Goal: Task Accomplishment & Management: Complete application form

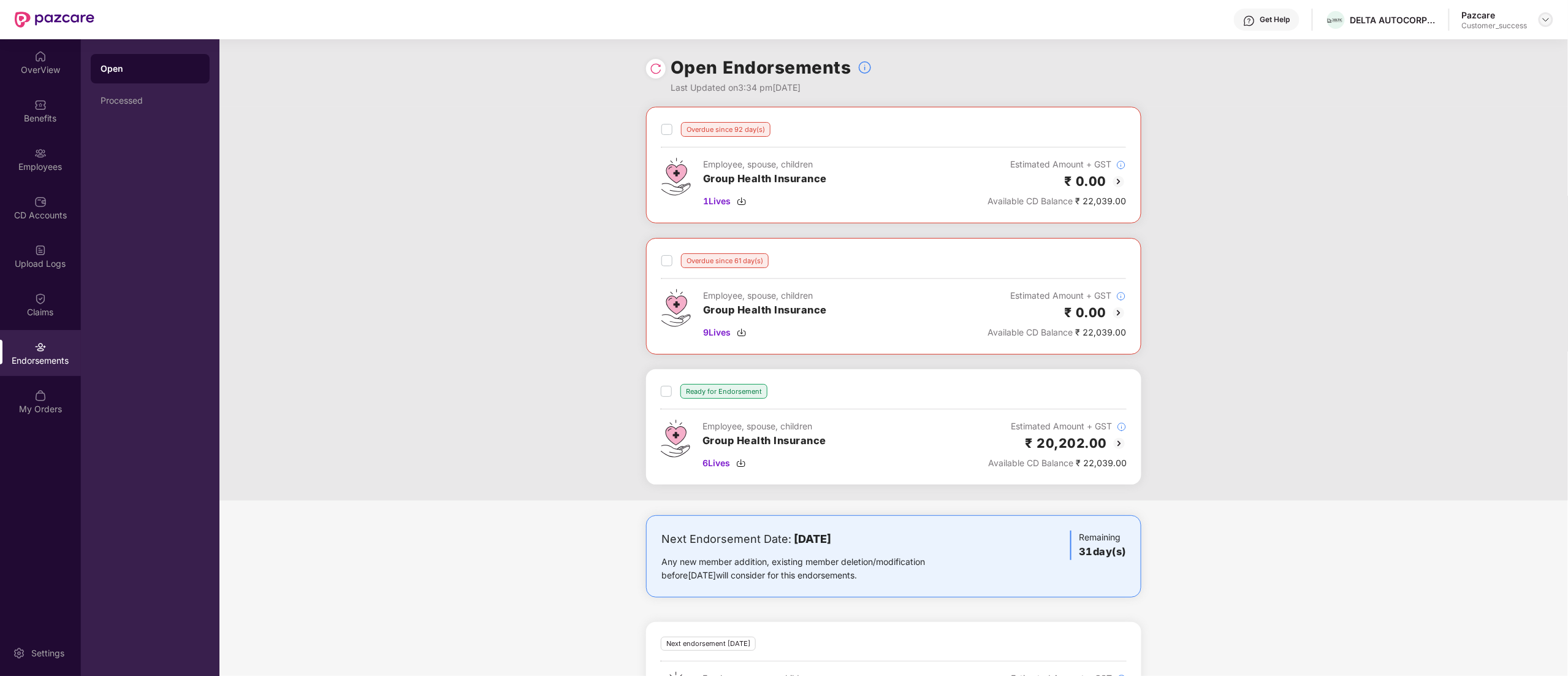
click at [1542, 19] on div at bounding box center [1546, 19] width 15 height 15
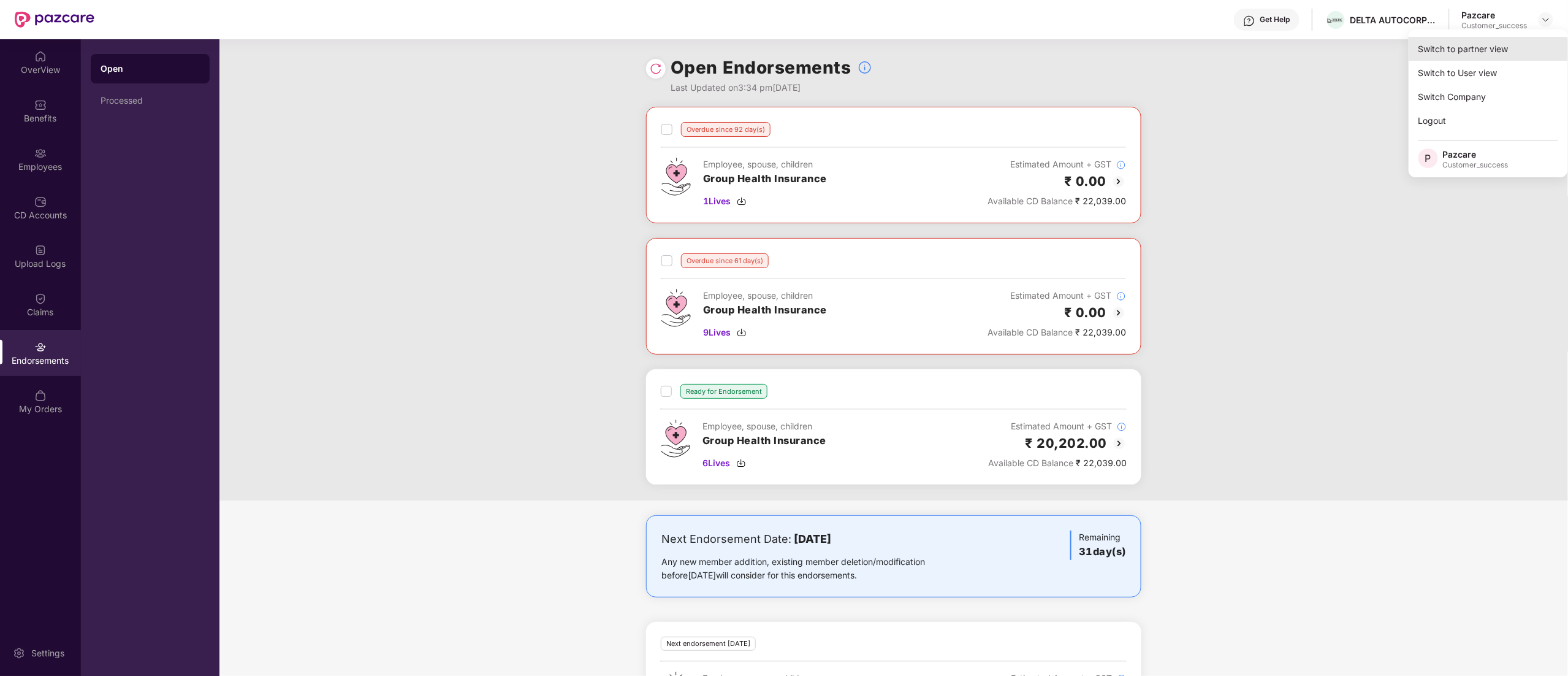
click at [1459, 51] on div "Switch to partner view" at bounding box center [1488, 48] width 159 height 24
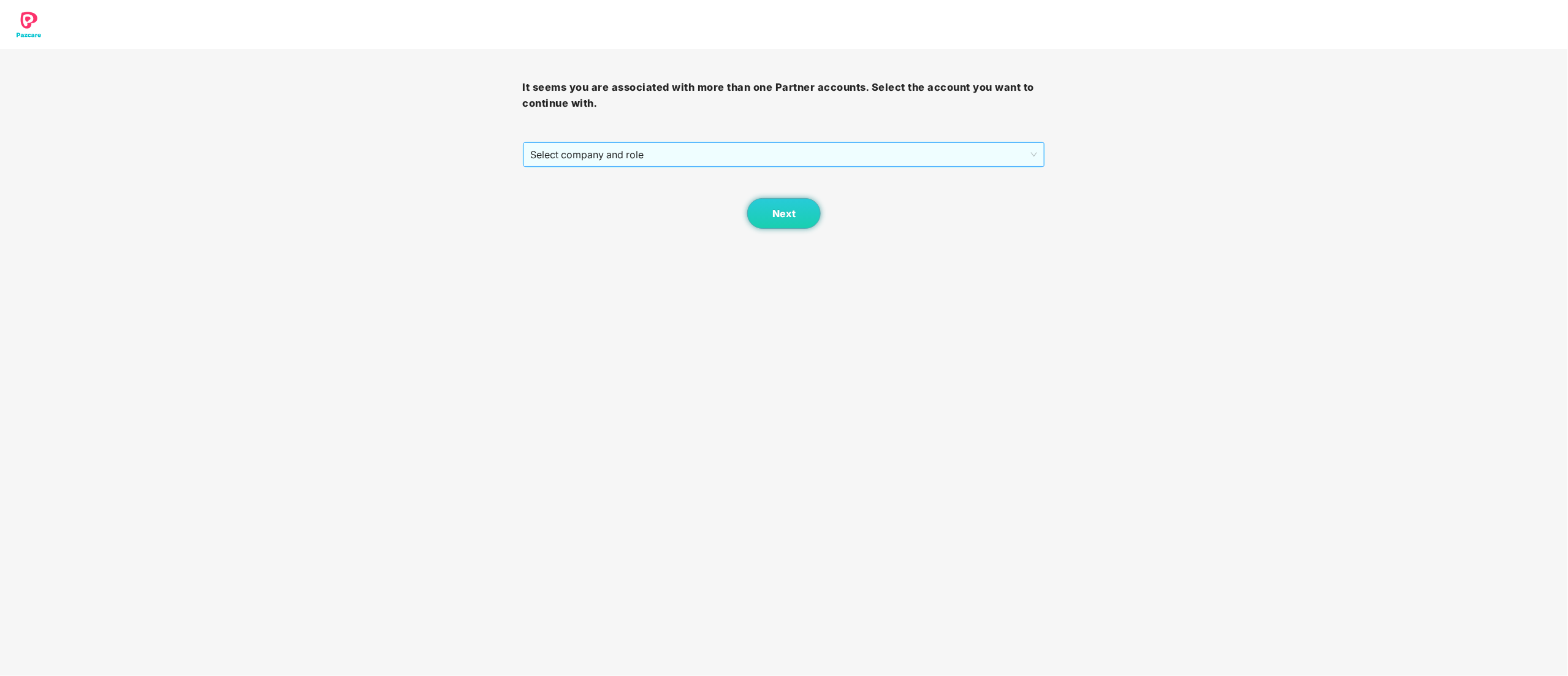
click at [613, 155] on span "Select company and role" at bounding box center [784, 155] width 507 height 23
click at [599, 202] on div "Pazcare - CUSTOMER_SUCCESS" at bounding box center [785, 198] width 508 height 13
click at [785, 219] on span "Next" at bounding box center [784, 213] width 23 height 12
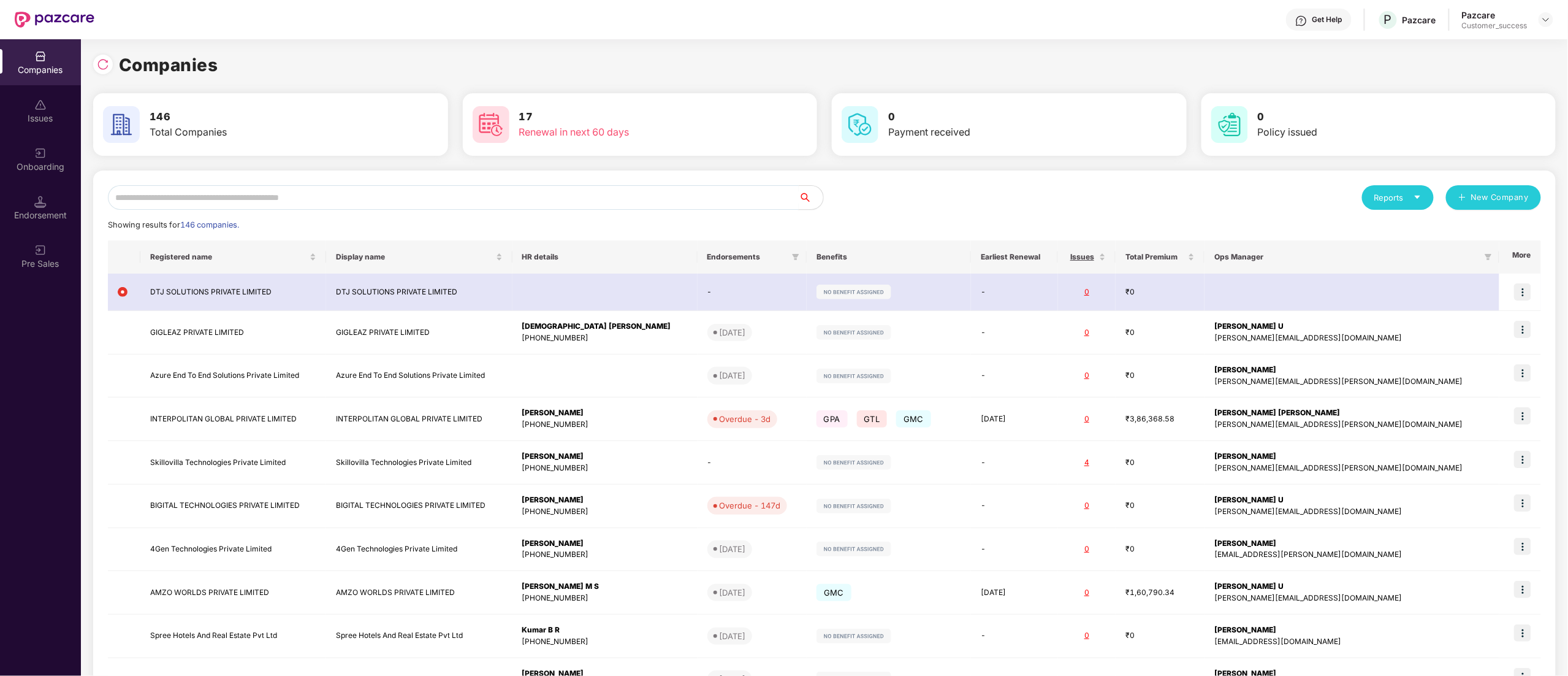
click at [158, 200] on input "text" at bounding box center [453, 197] width 691 height 25
click at [161, 201] on input "text" at bounding box center [453, 197] width 691 height 25
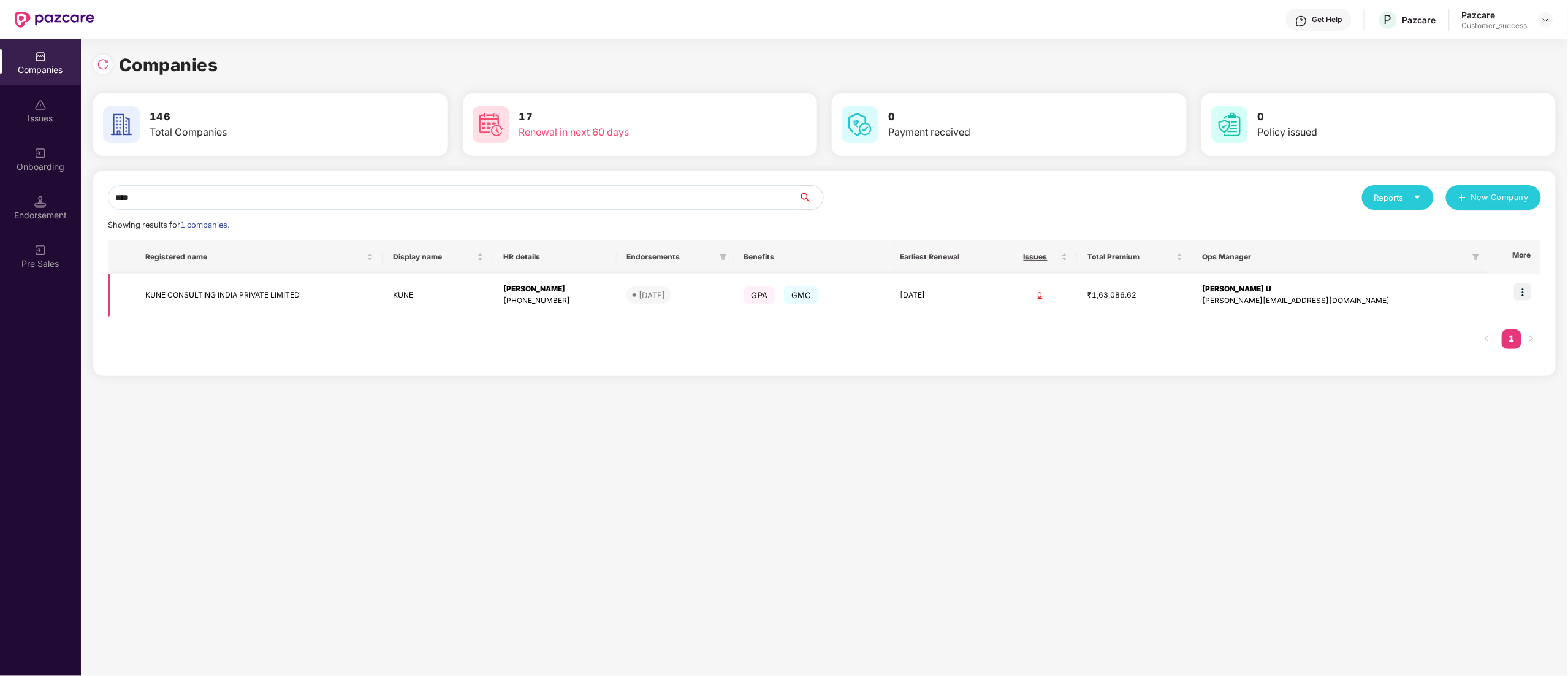
type input "****"
drag, startPoint x: 1524, startPoint y: 289, endPoint x: 1510, endPoint y: 301, distance: 18.4
click at [1524, 289] on img at bounding box center [1523, 292] width 17 height 17
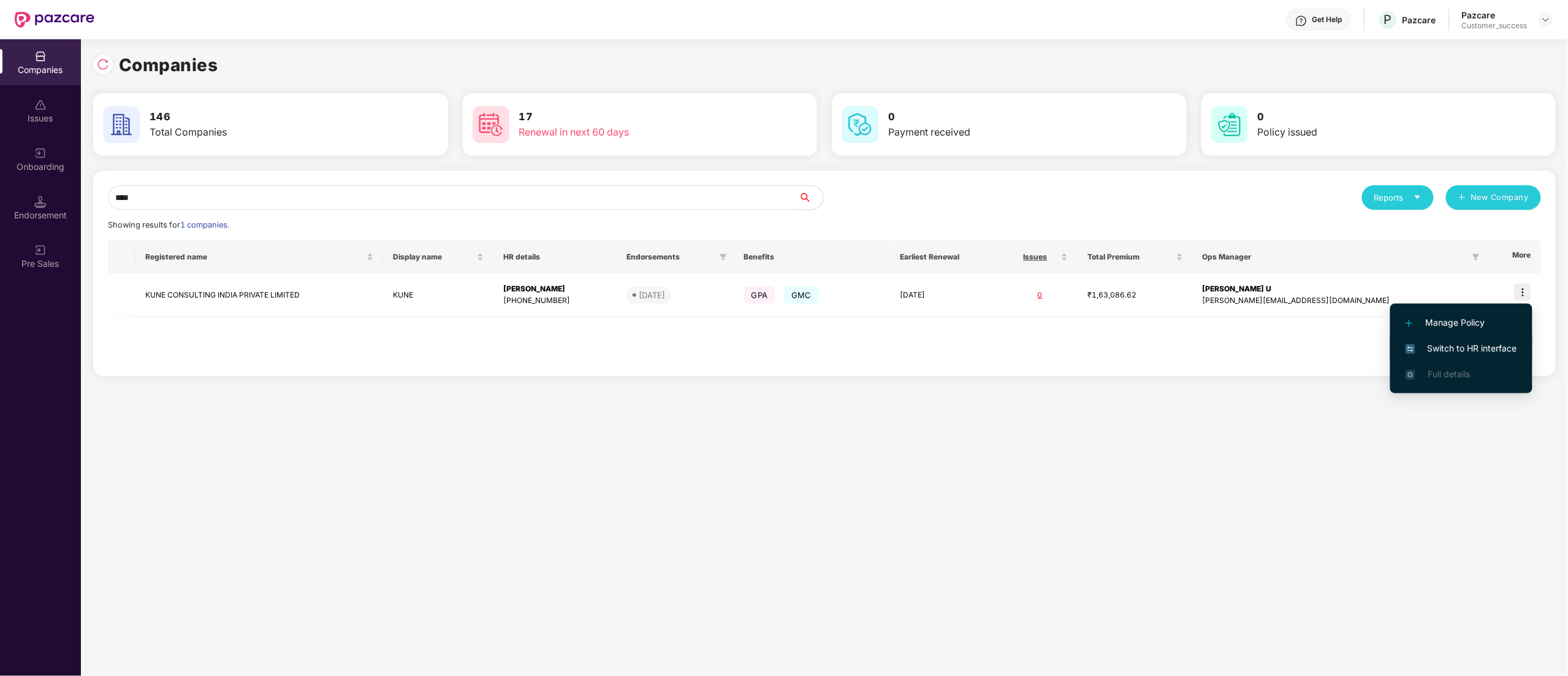
click at [1465, 342] on span "Switch to HR interface" at bounding box center [1462, 348] width 112 height 13
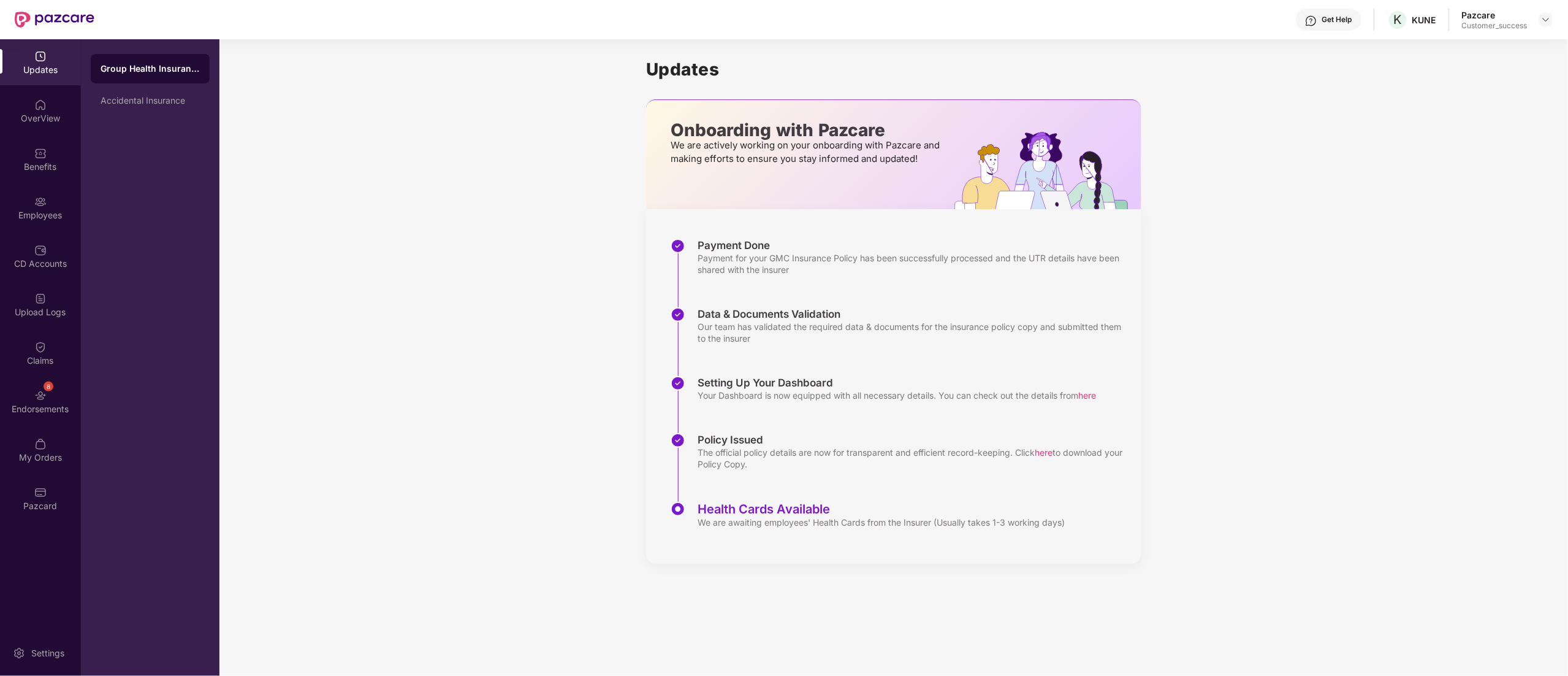
click at [45, 214] on div "Employees" at bounding box center [40, 215] width 81 height 12
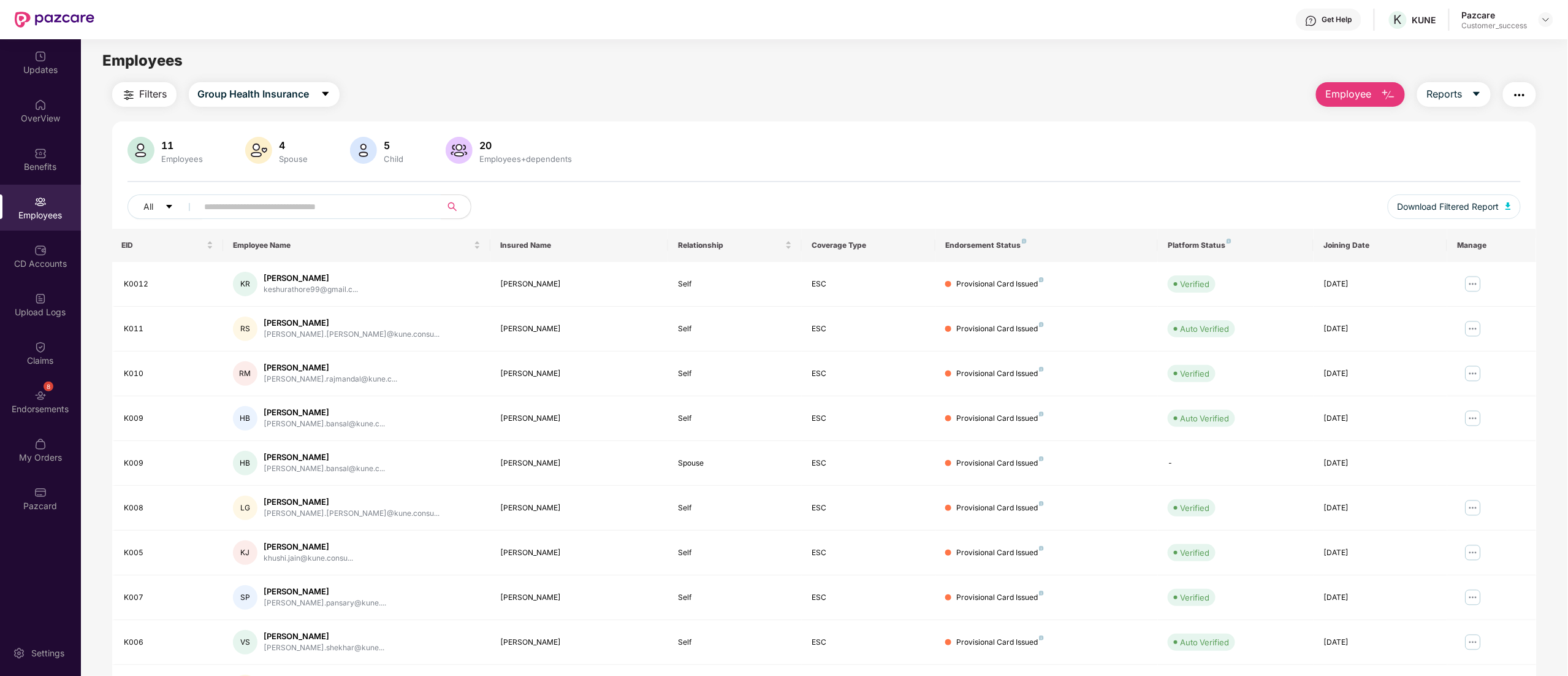
click at [1355, 85] on button "Employee" at bounding box center [1361, 95] width 89 height 25
click at [1347, 124] on div "Add Employee(s)" at bounding box center [1370, 127] width 69 height 15
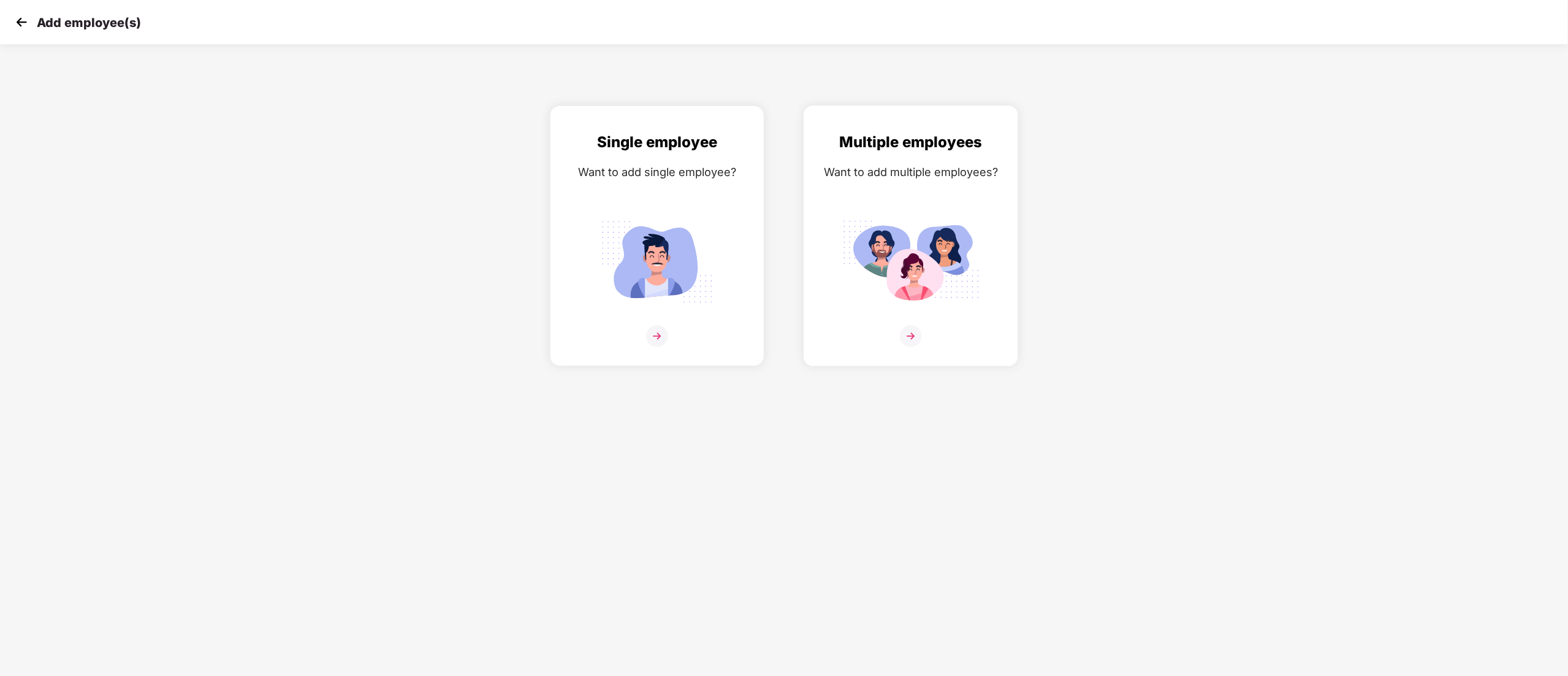
click at [923, 260] on img at bounding box center [911, 261] width 138 height 96
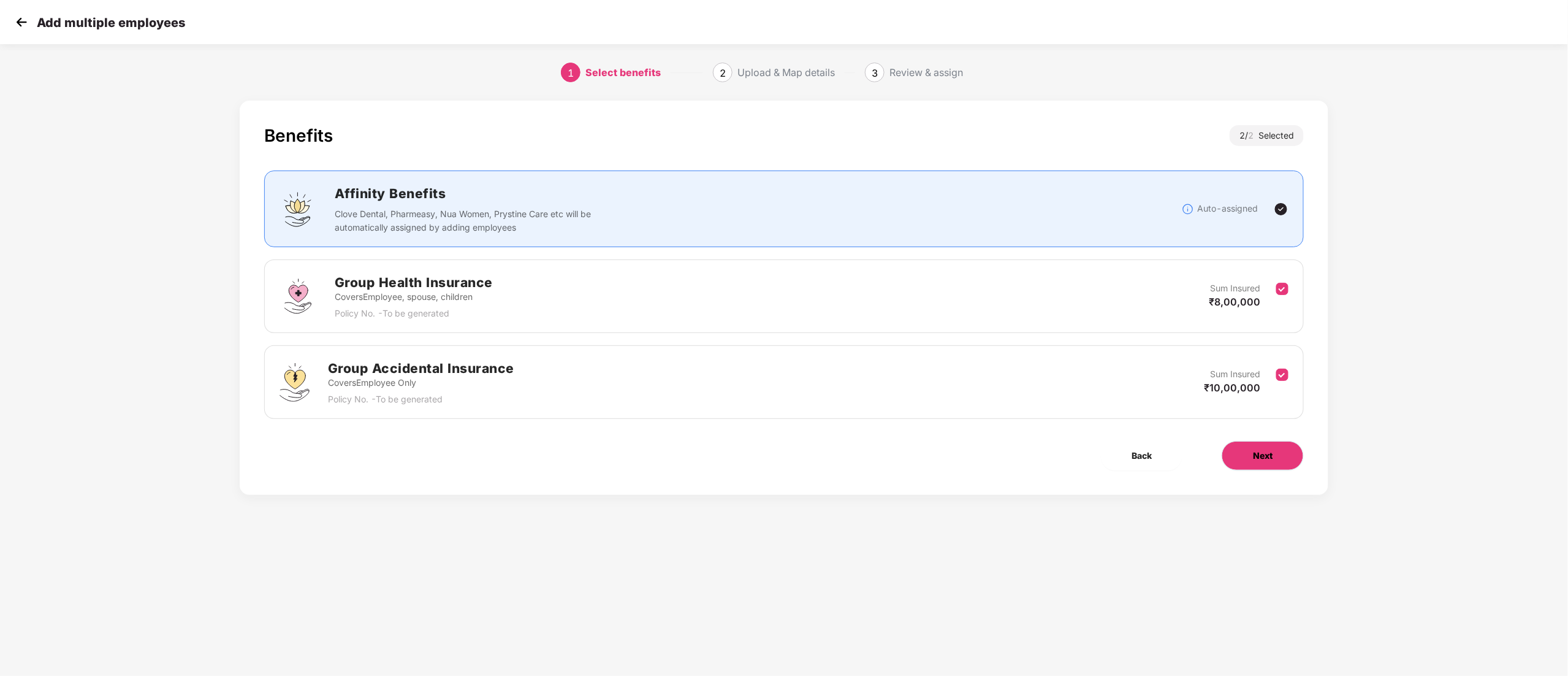
click at [1281, 455] on button "Next" at bounding box center [1263, 455] width 82 height 30
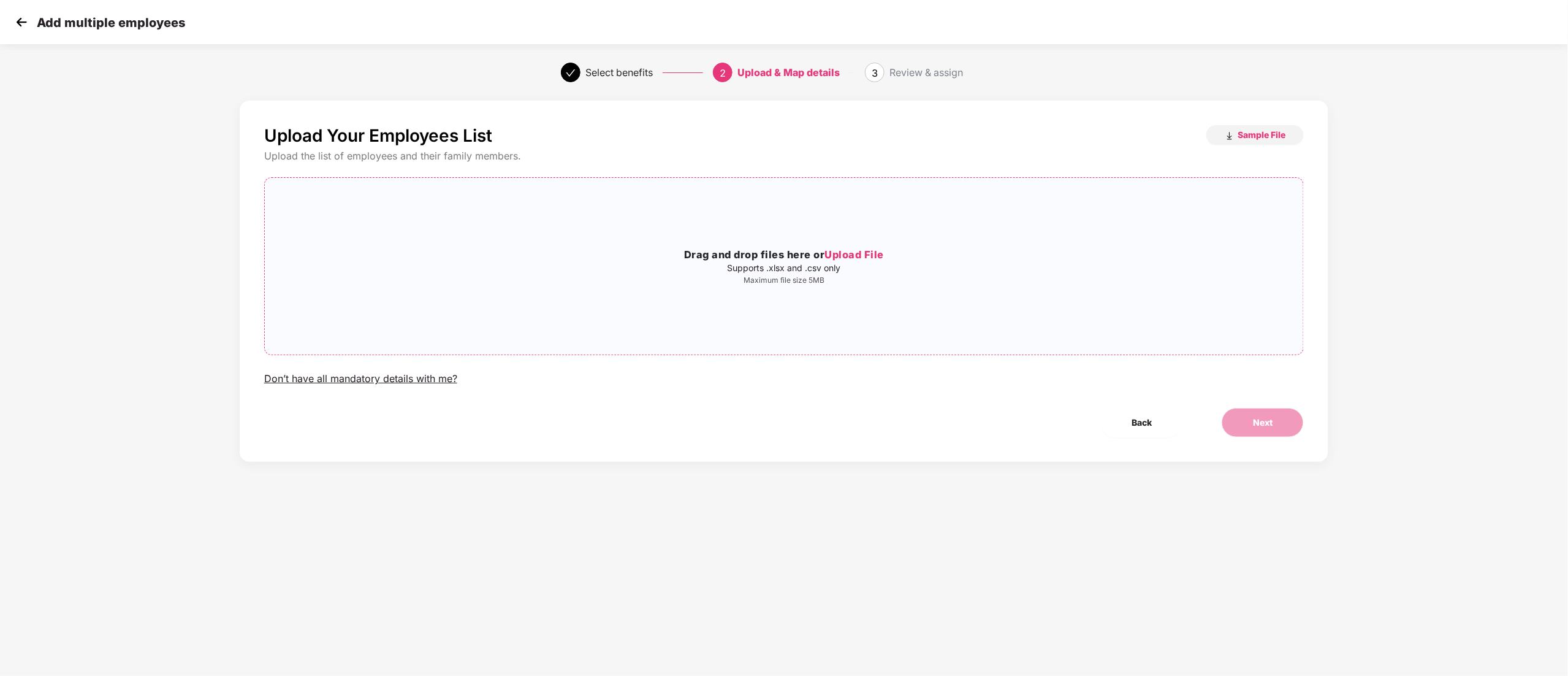
click at [851, 254] on span "Upload File" at bounding box center [855, 255] width 60 height 12
click at [1277, 406] on div "Upload Your Employees List Sample File Upload the list of employees and their f…" at bounding box center [784, 281] width 1089 height 361
click at [1271, 422] on span "Next" at bounding box center [1263, 422] width 19 height 13
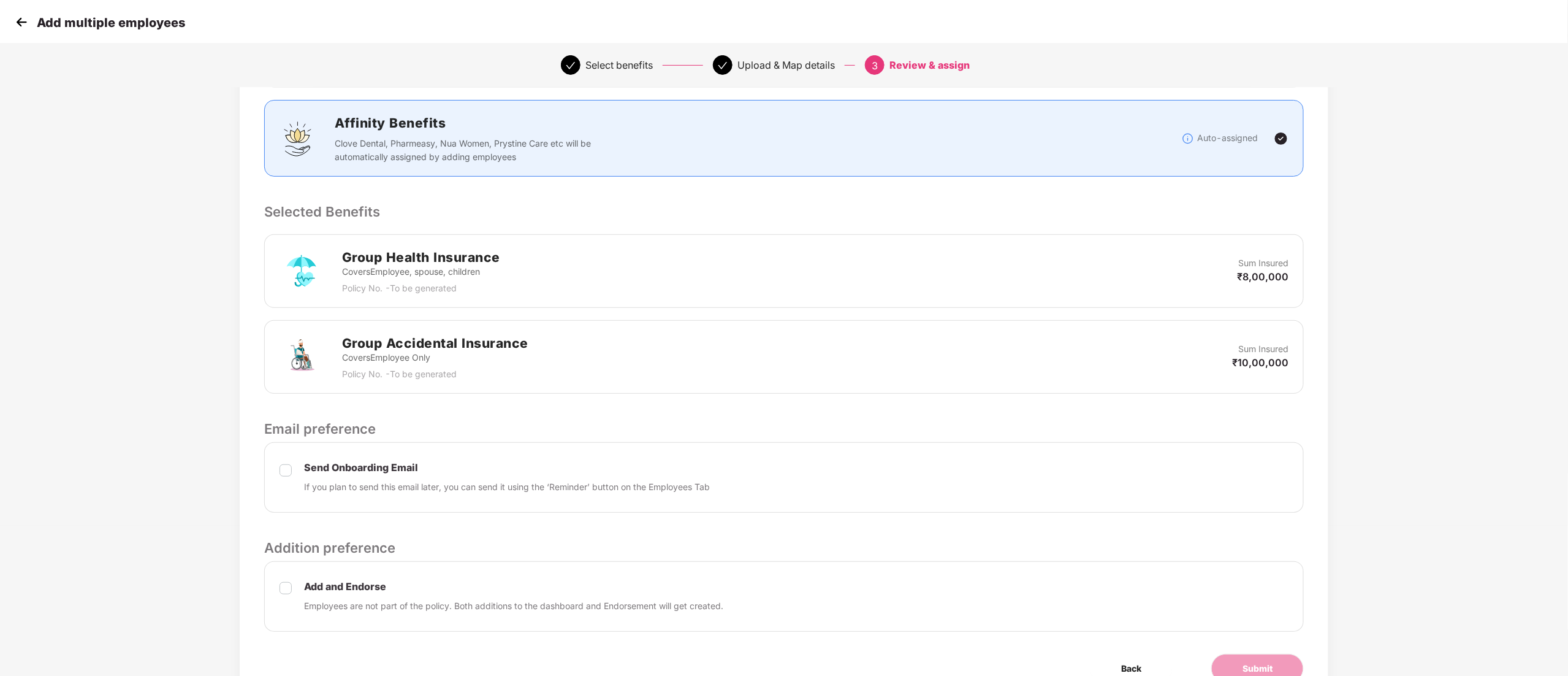
scroll to position [214, 0]
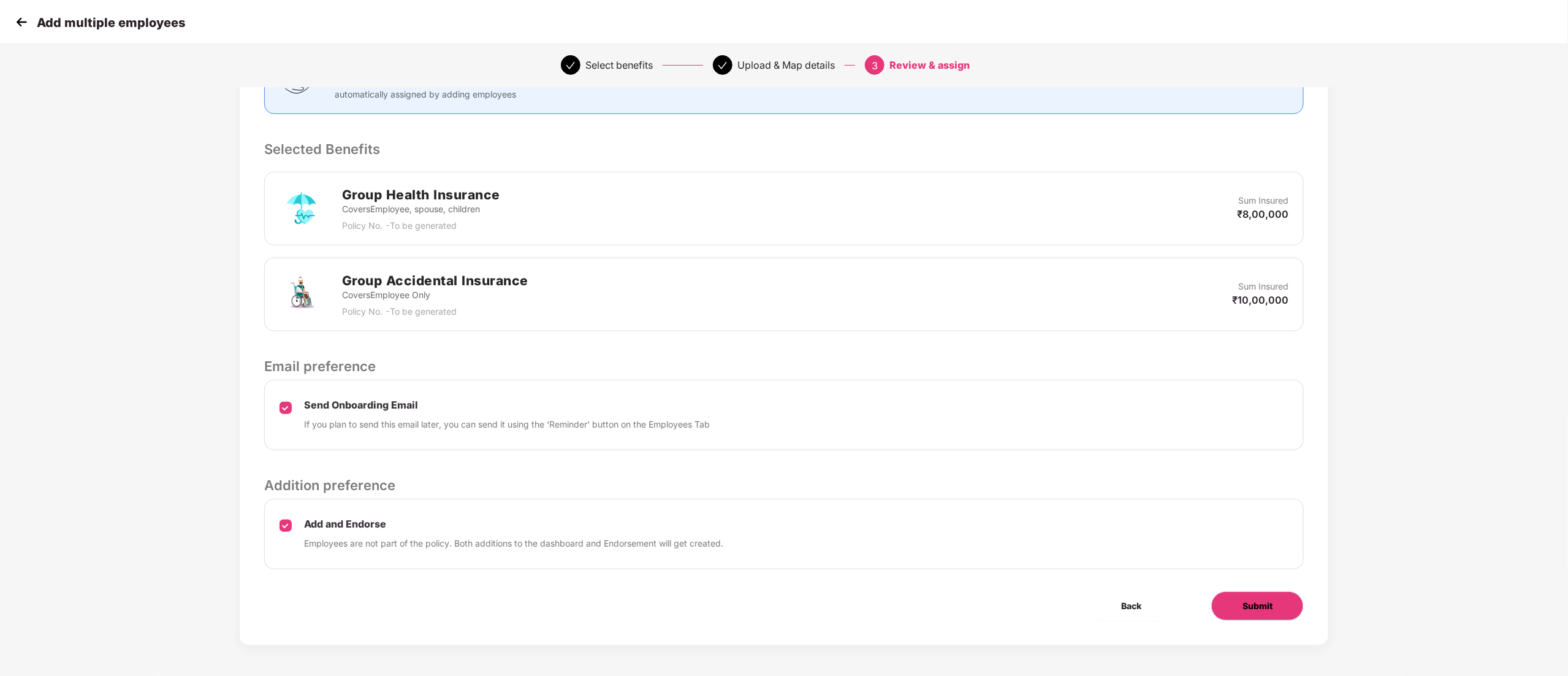
click at [1281, 603] on button "Submit" at bounding box center [1257, 606] width 92 height 30
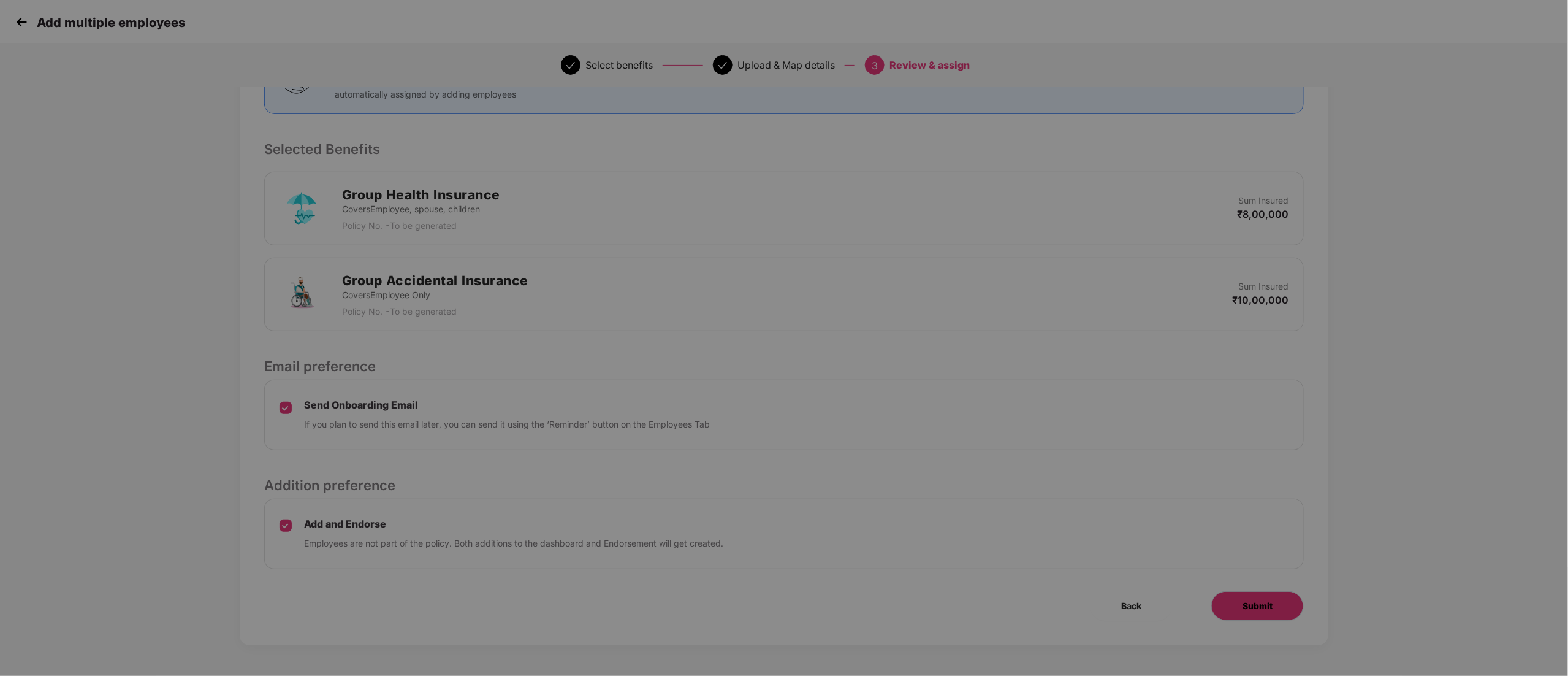
scroll to position [0, 0]
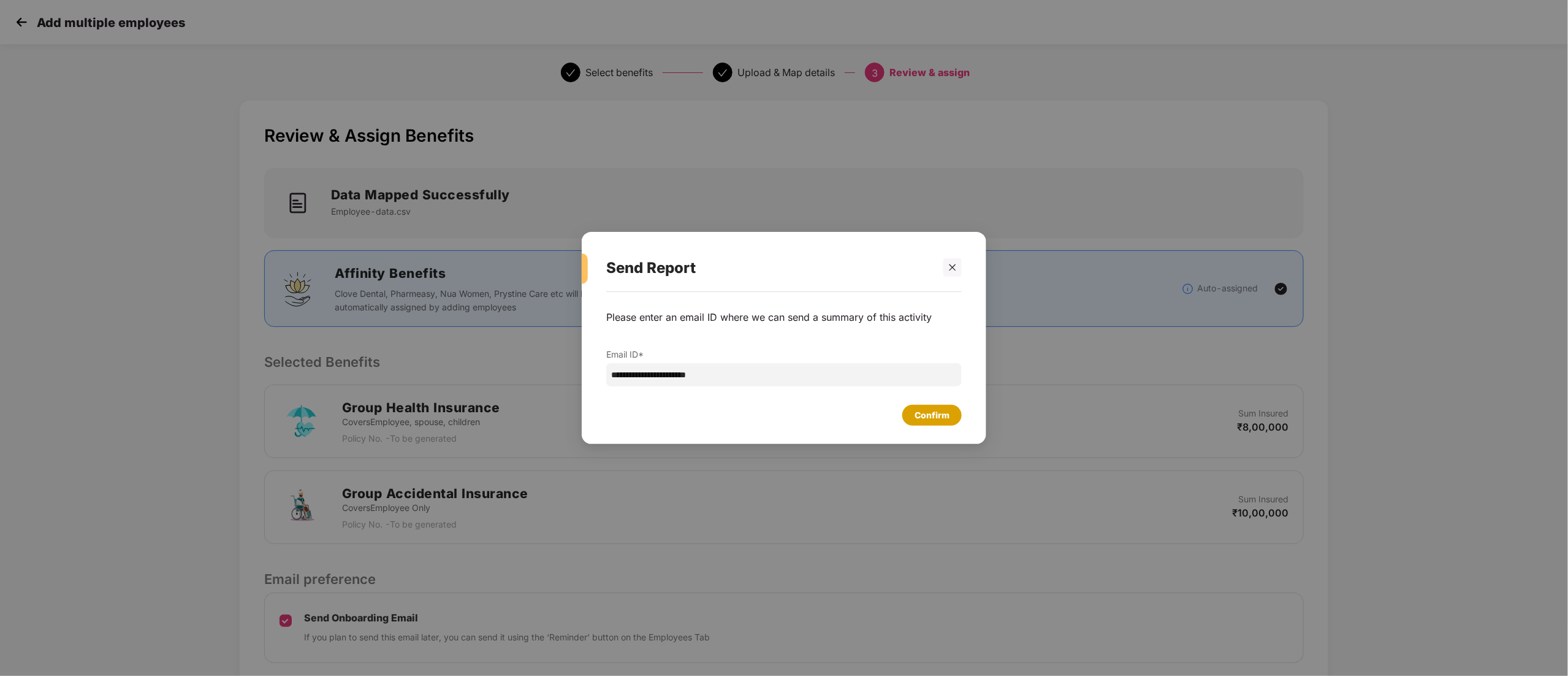
click at [945, 413] on div "Confirm" at bounding box center [932, 415] width 35 height 13
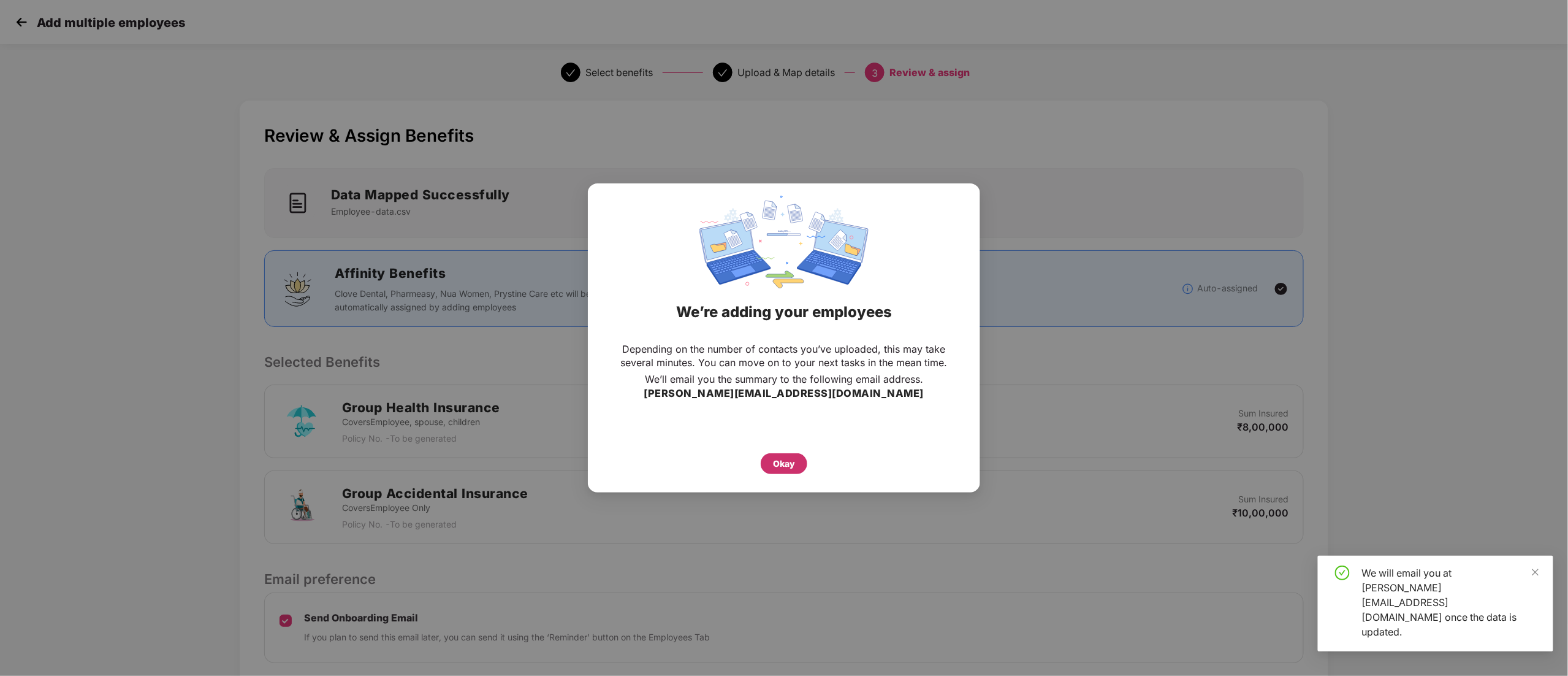
click at [782, 461] on div "Okay" at bounding box center [784, 463] width 22 height 13
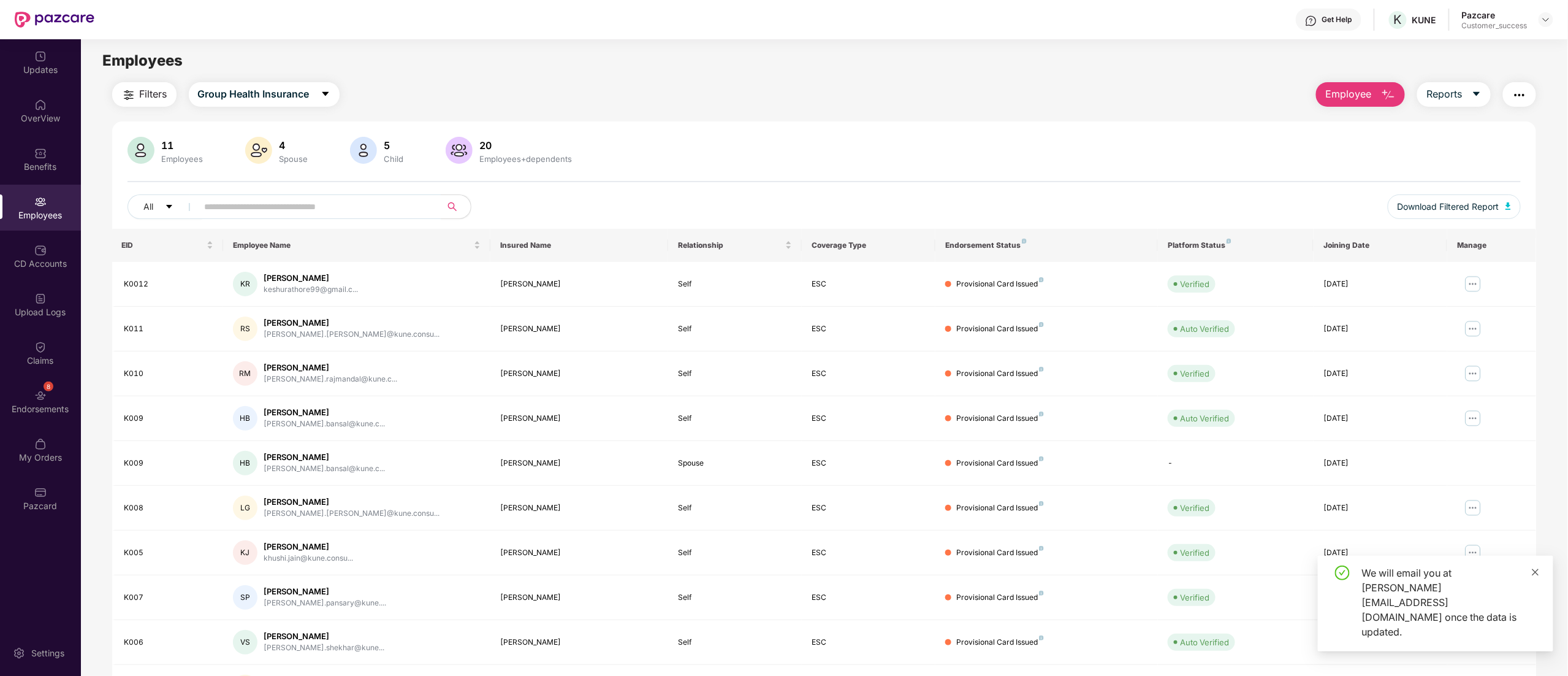
click at [1538, 577] on icon "close" at bounding box center [1535, 572] width 9 height 9
